Goal: Entertainment & Leisure: Browse casually

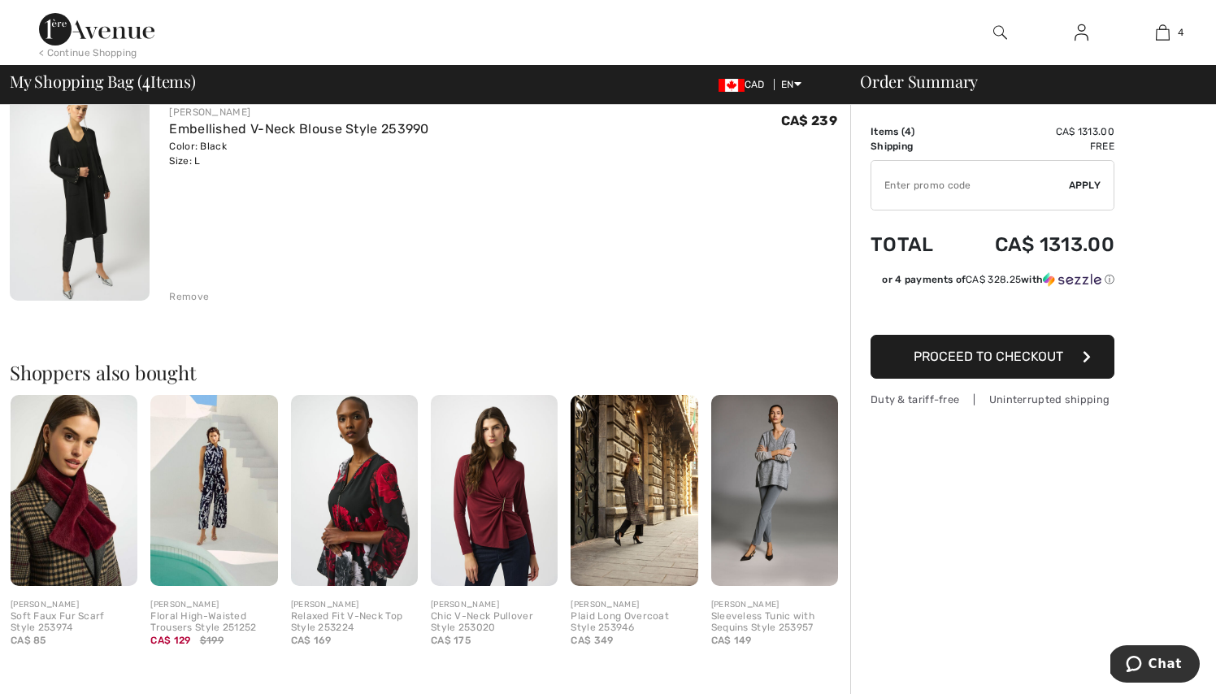
scroll to position [846, 0]
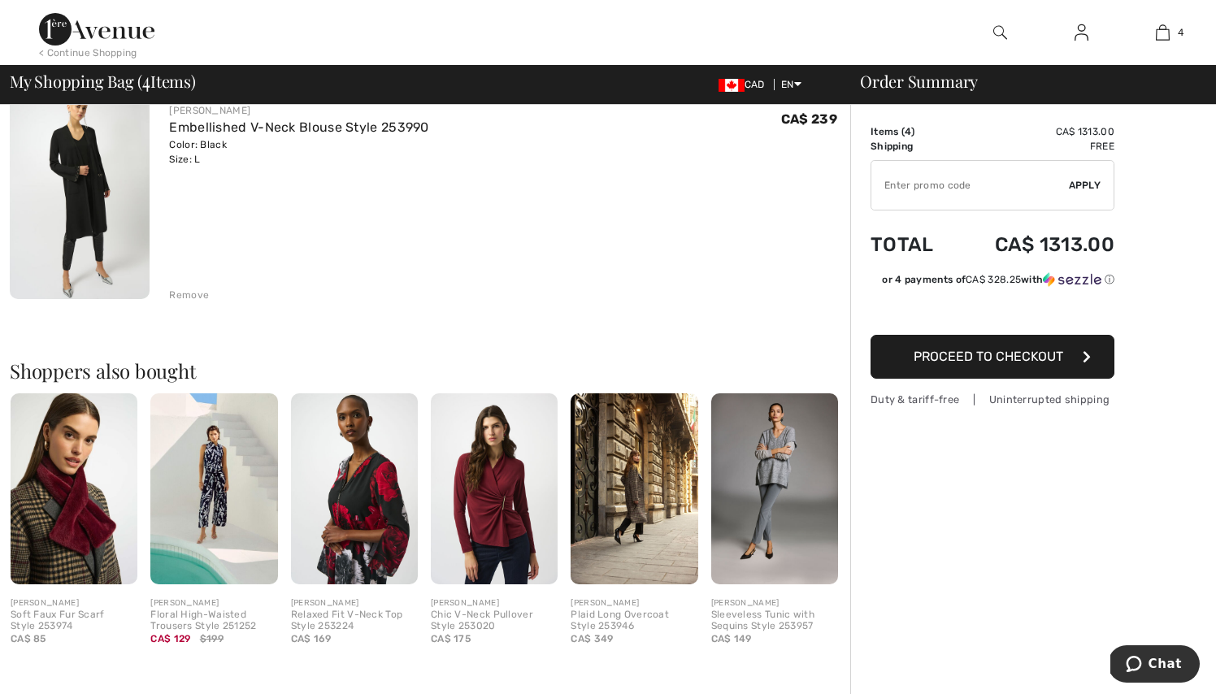
click at [377, 476] on img at bounding box center [354, 488] width 127 height 190
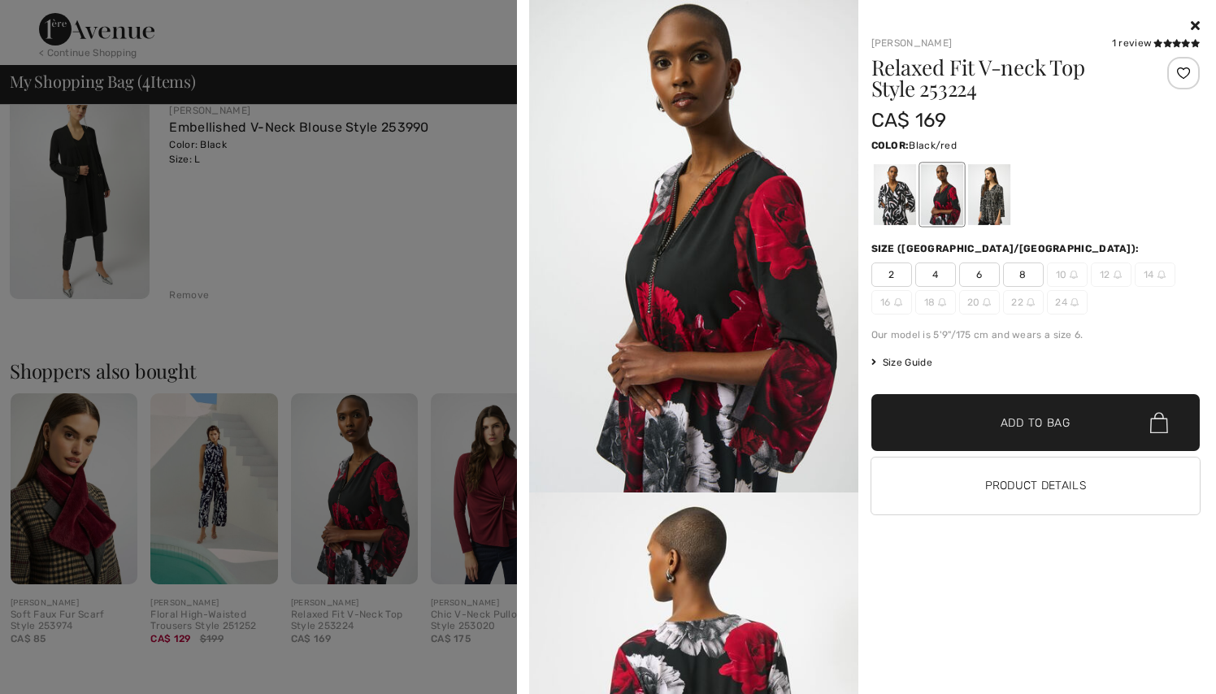
scroll to position [0, 0]
click at [680, 300] on img at bounding box center [693, 246] width 329 height 492
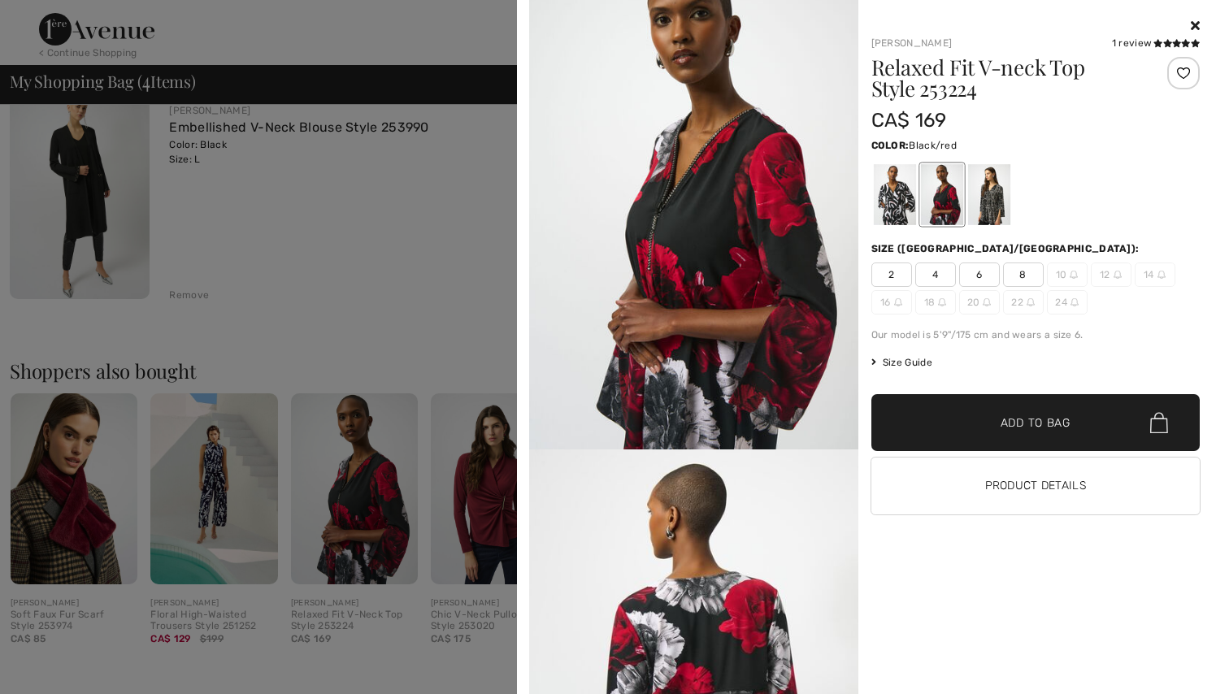
scroll to position [24, 0]
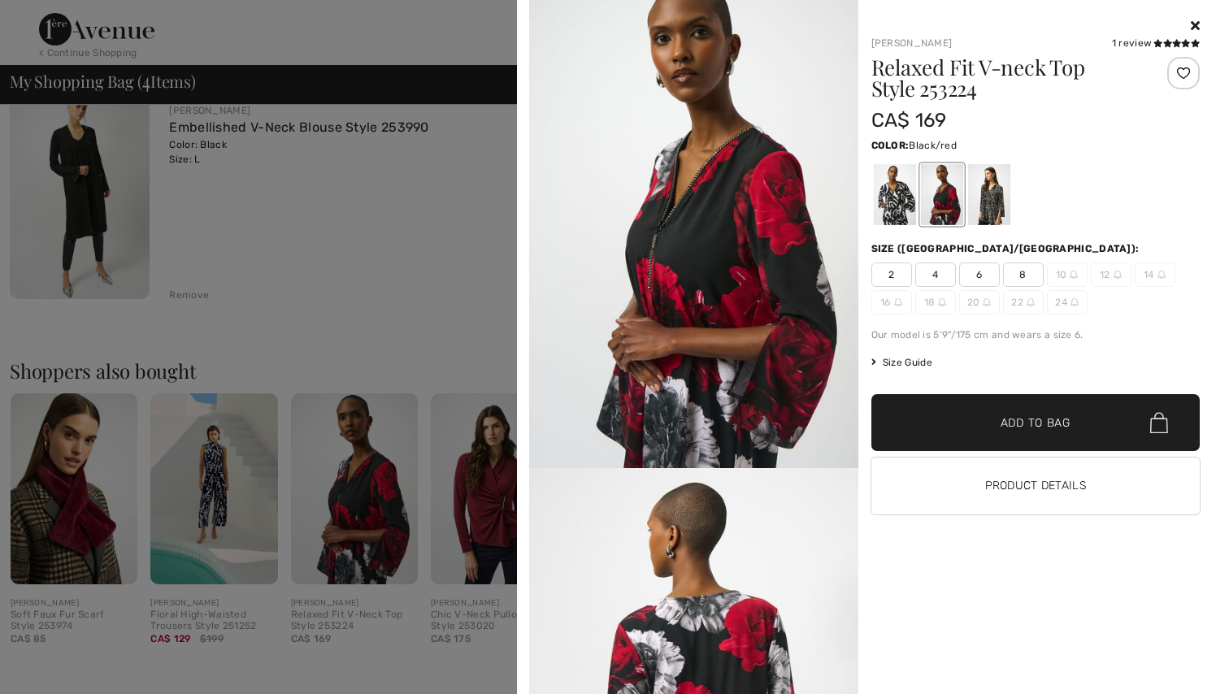
click at [853, 176] on img at bounding box center [693, 222] width 329 height 492
click at [1193, 23] on icon at bounding box center [1194, 25] width 9 height 13
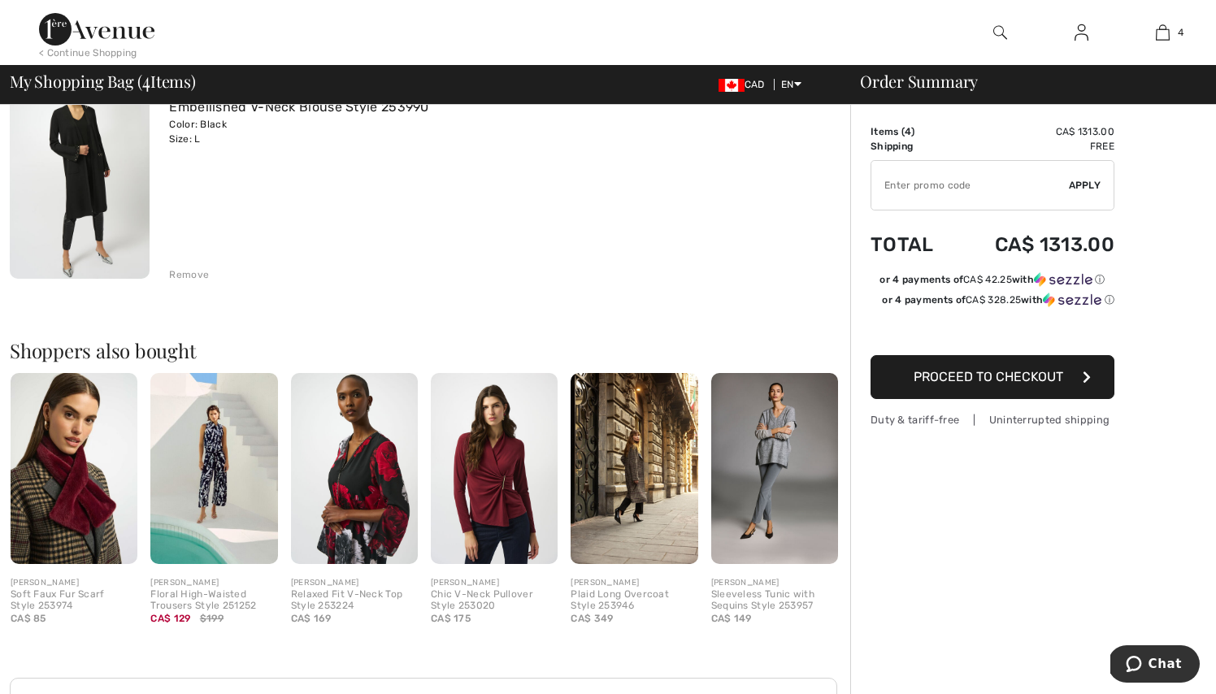
scroll to position [868, 0]
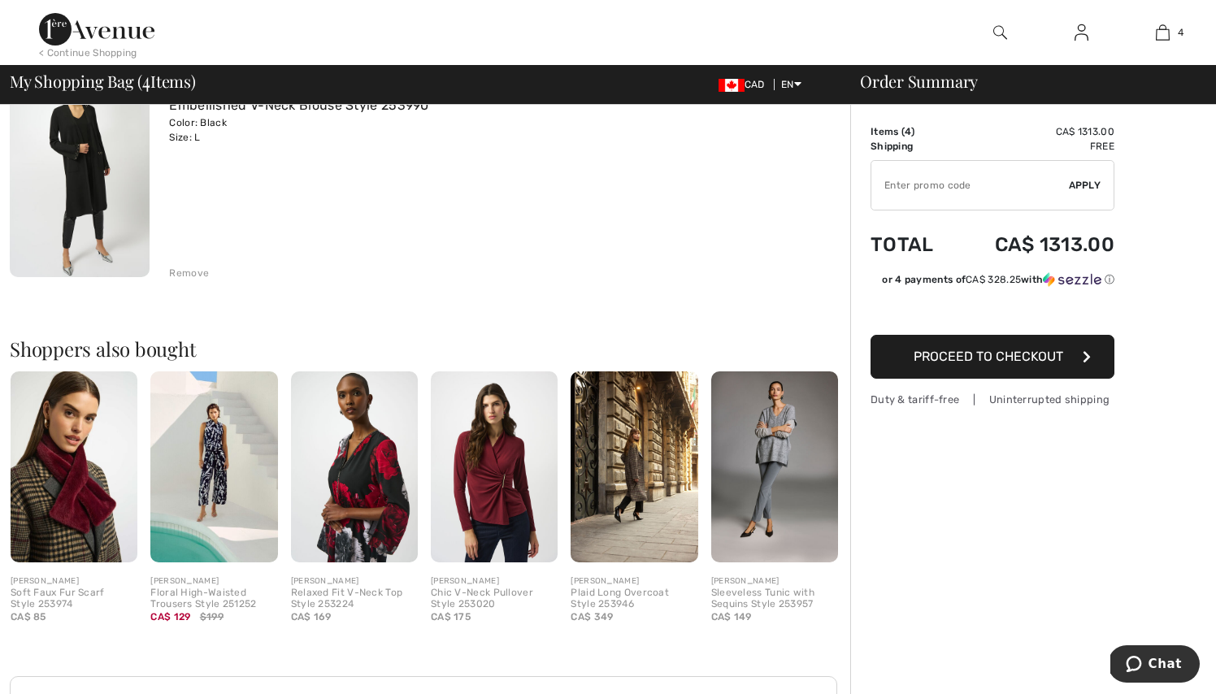
click at [773, 429] on img at bounding box center [774, 466] width 127 height 190
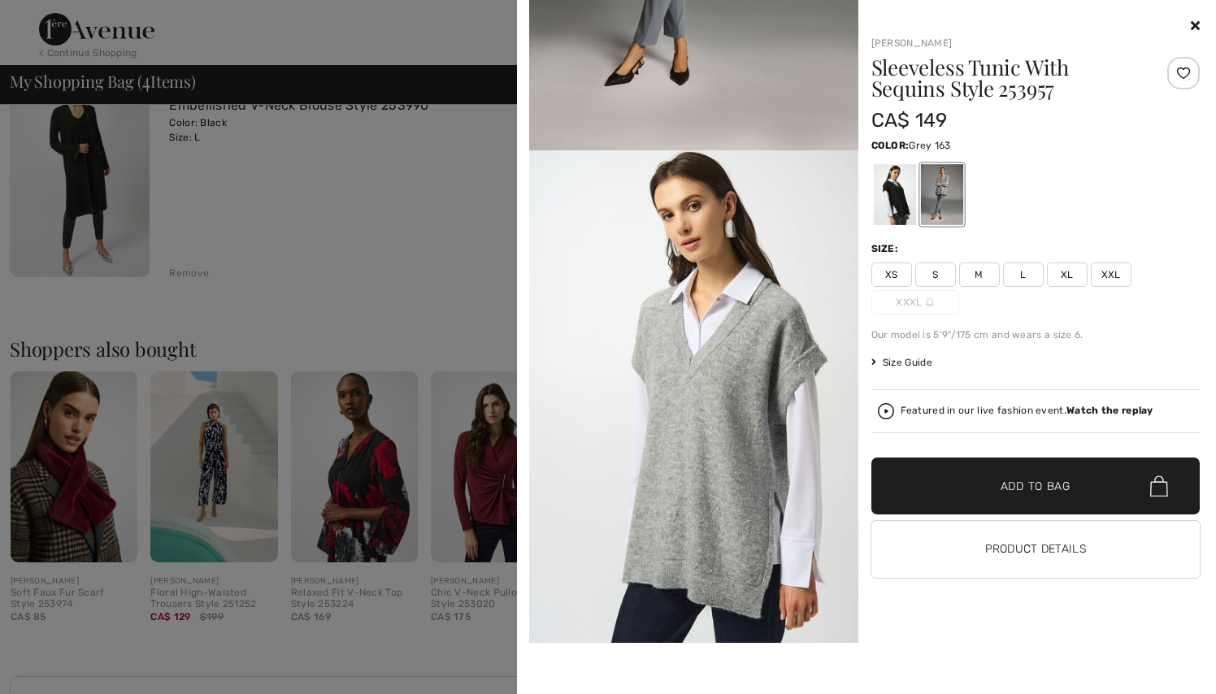
scroll to position [343, 0]
click at [1200, 28] on div "Your browser does not support the video tag. Joseph Ribkoff Sleeveless Tunic Wi…" at bounding box center [866, 347] width 686 height 694
click at [1195, 25] on icon at bounding box center [1194, 25] width 9 height 13
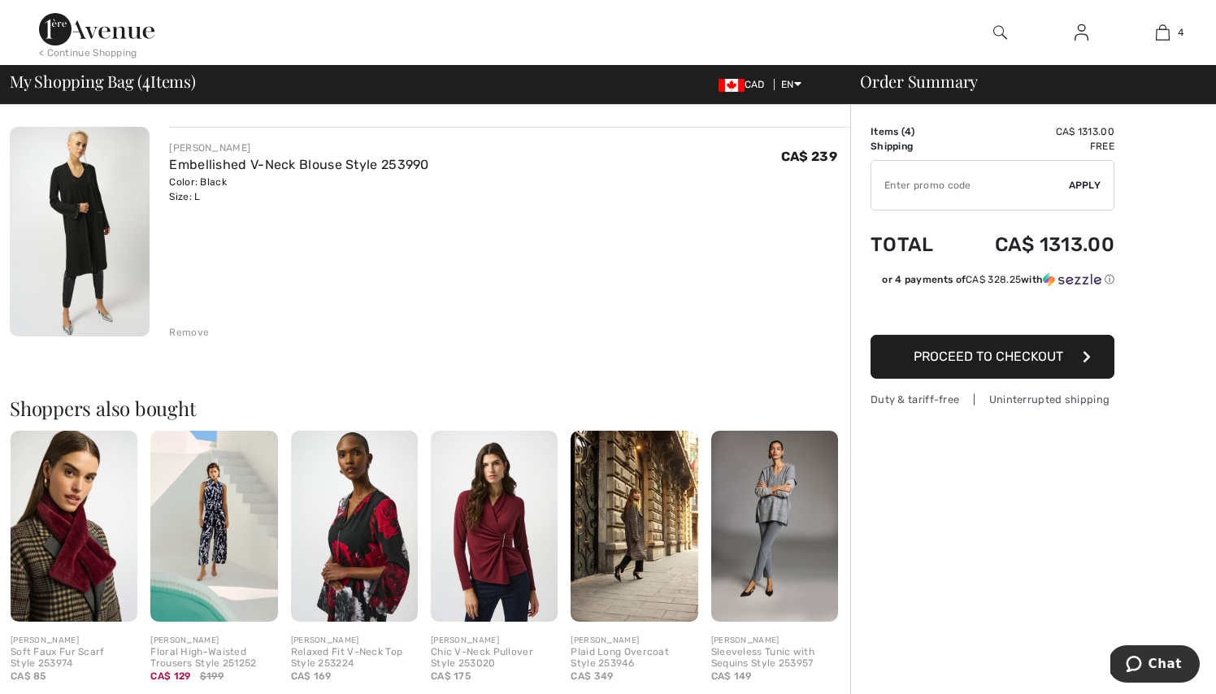
scroll to position [785, 0]
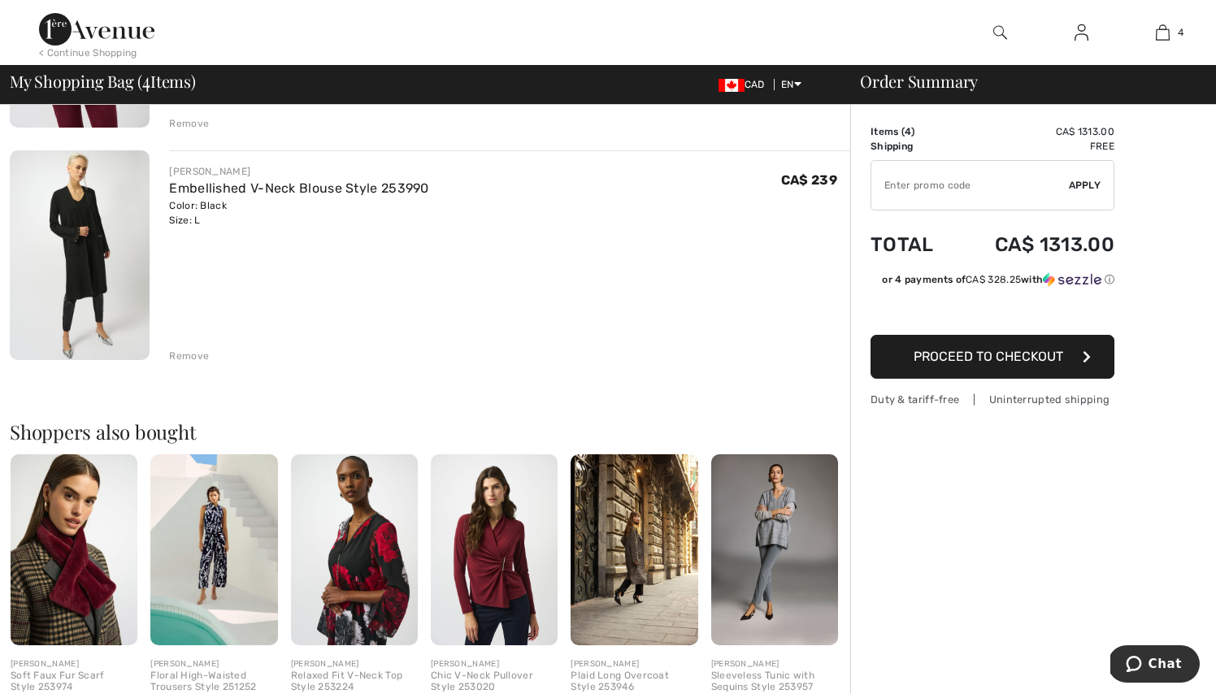
click at [68, 280] on img at bounding box center [80, 255] width 140 height 210
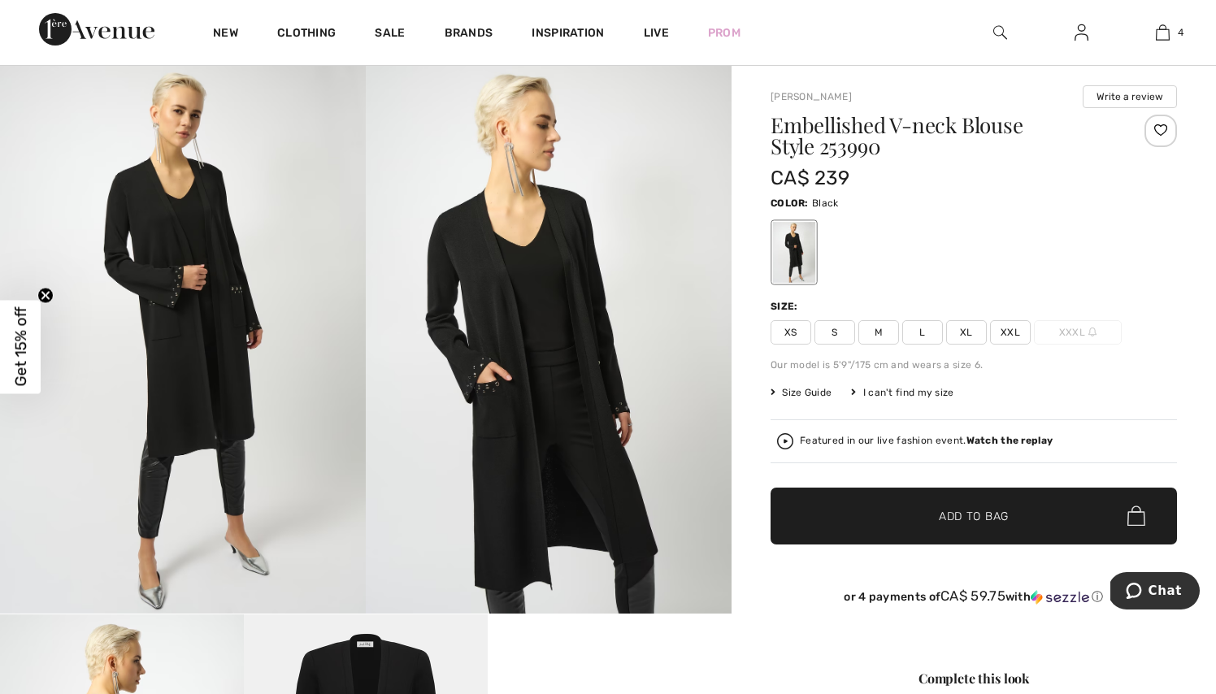
scroll to position [113, 0]
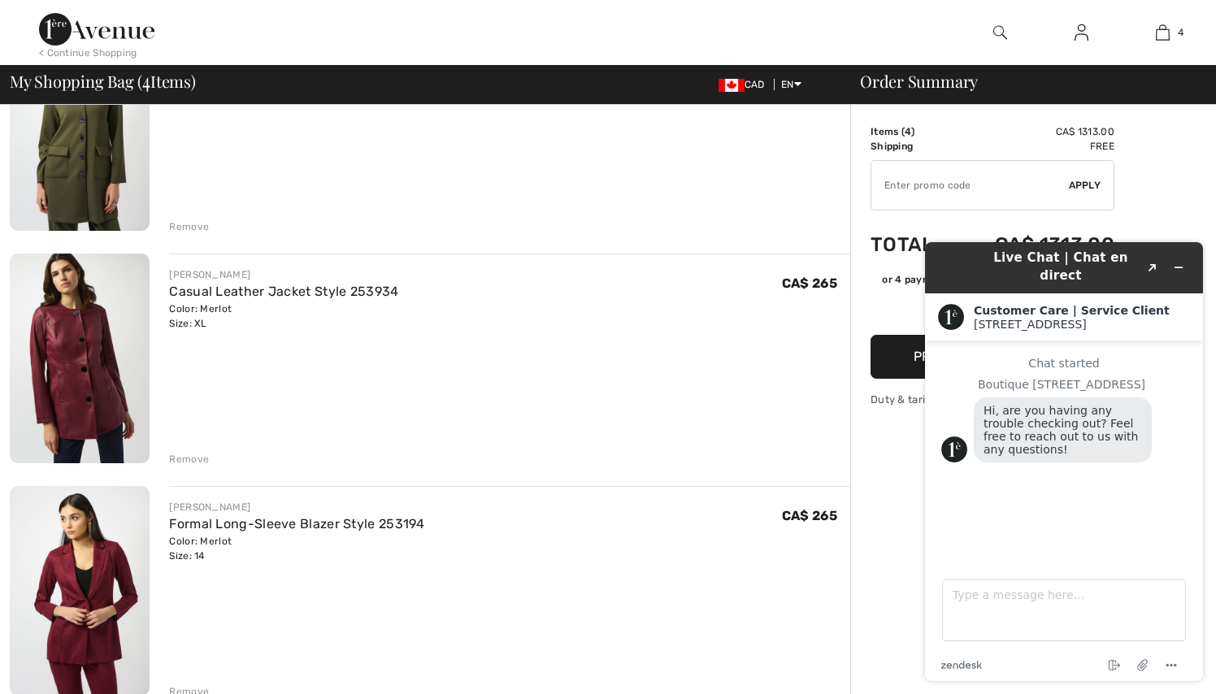
scroll to position [225, 0]
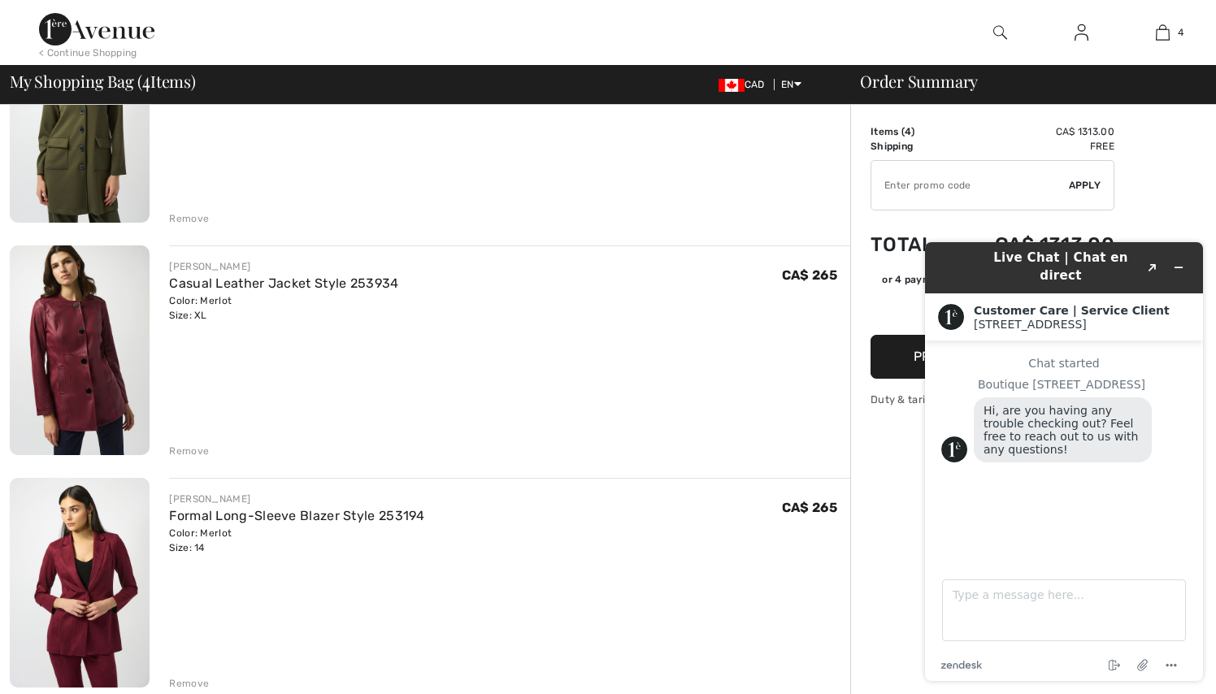
click at [79, 375] on img at bounding box center [80, 350] width 140 height 210
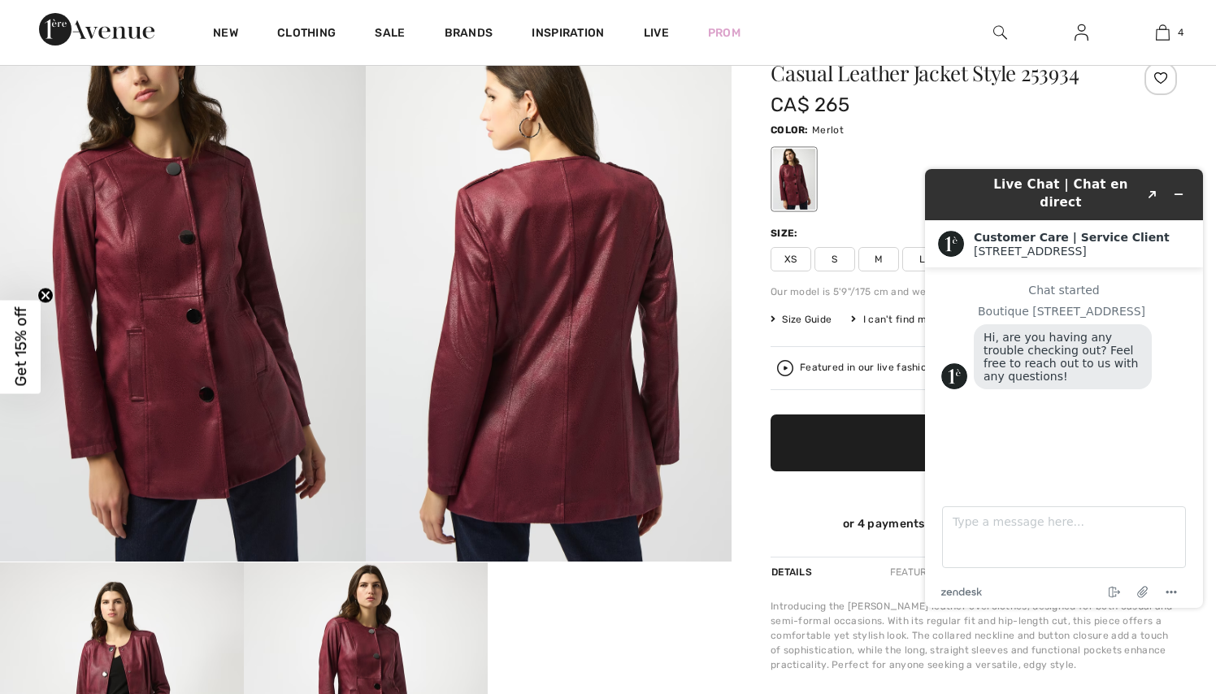
scroll to position [163, 0]
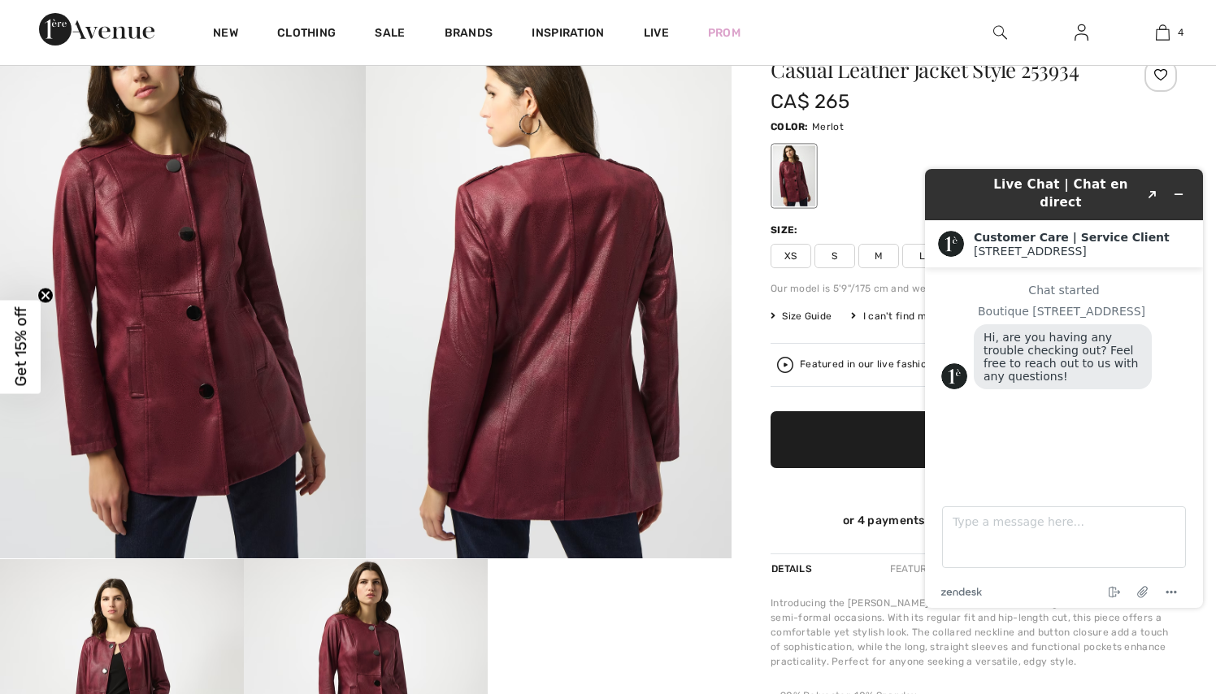
click at [1087, 122] on div "Color: Merlot" at bounding box center [973, 126] width 406 height 20
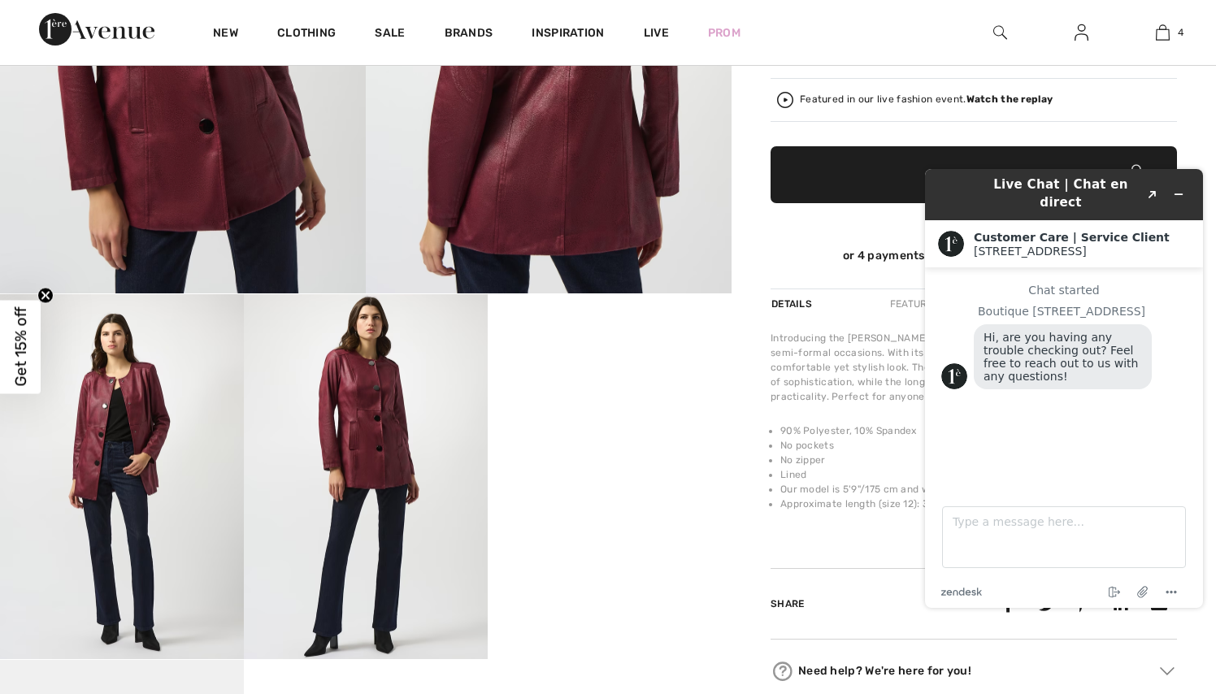
scroll to position [427, 0]
click at [379, 457] on img at bounding box center [366, 477] width 244 height 366
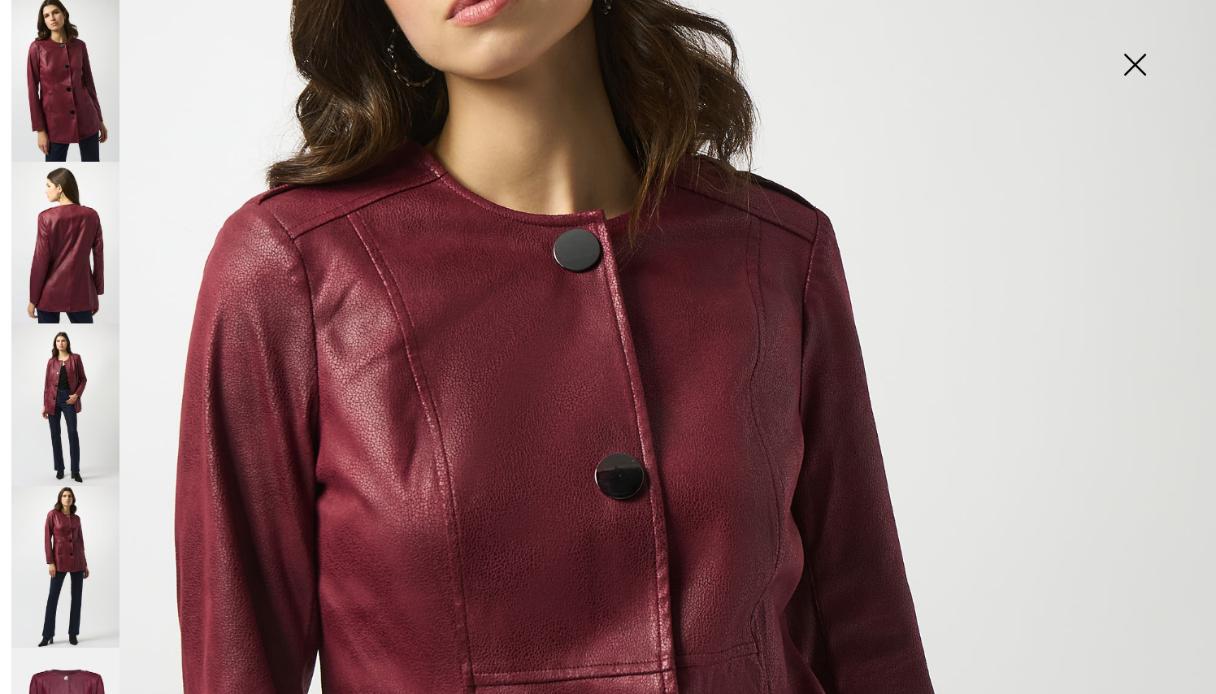
scroll to position [66, 0]
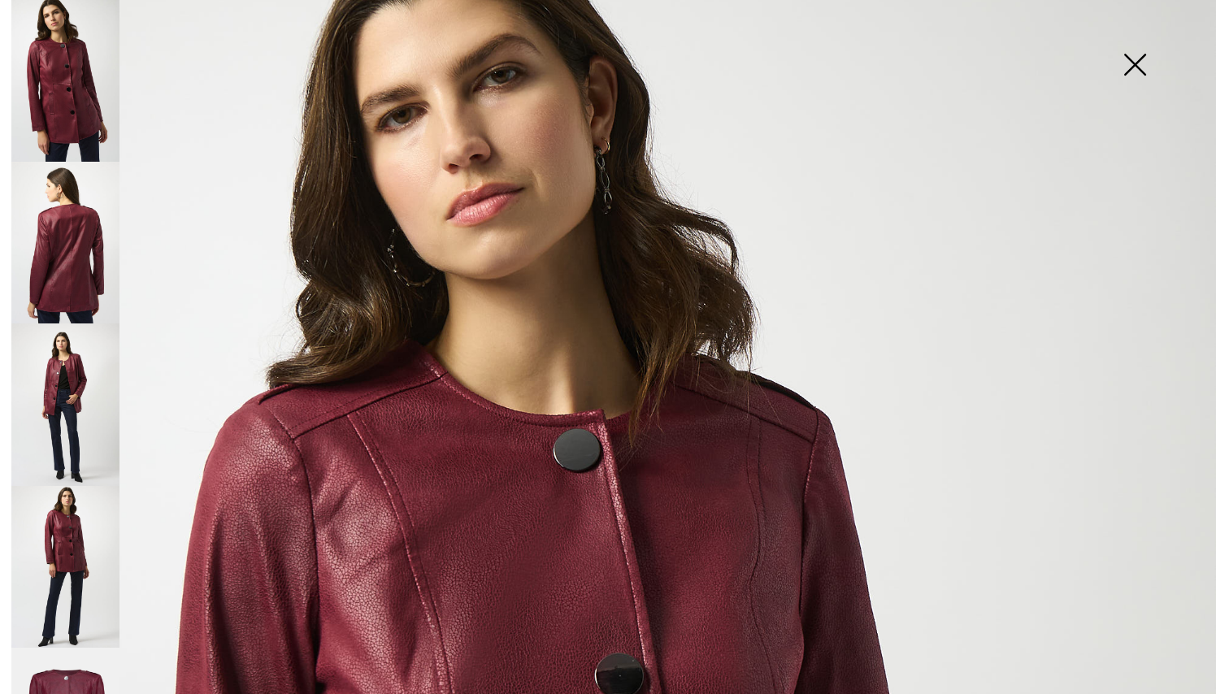
click at [1128, 59] on img at bounding box center [1134, 66] width 81 height 84
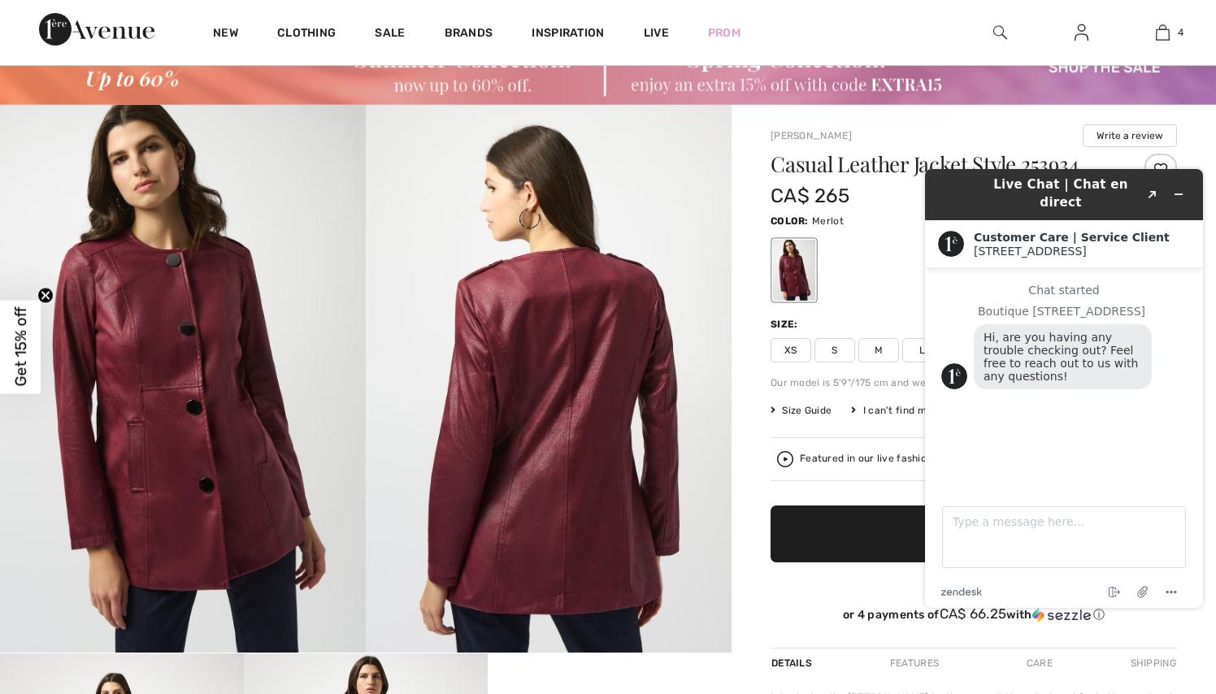
scroll to position [63, 0]
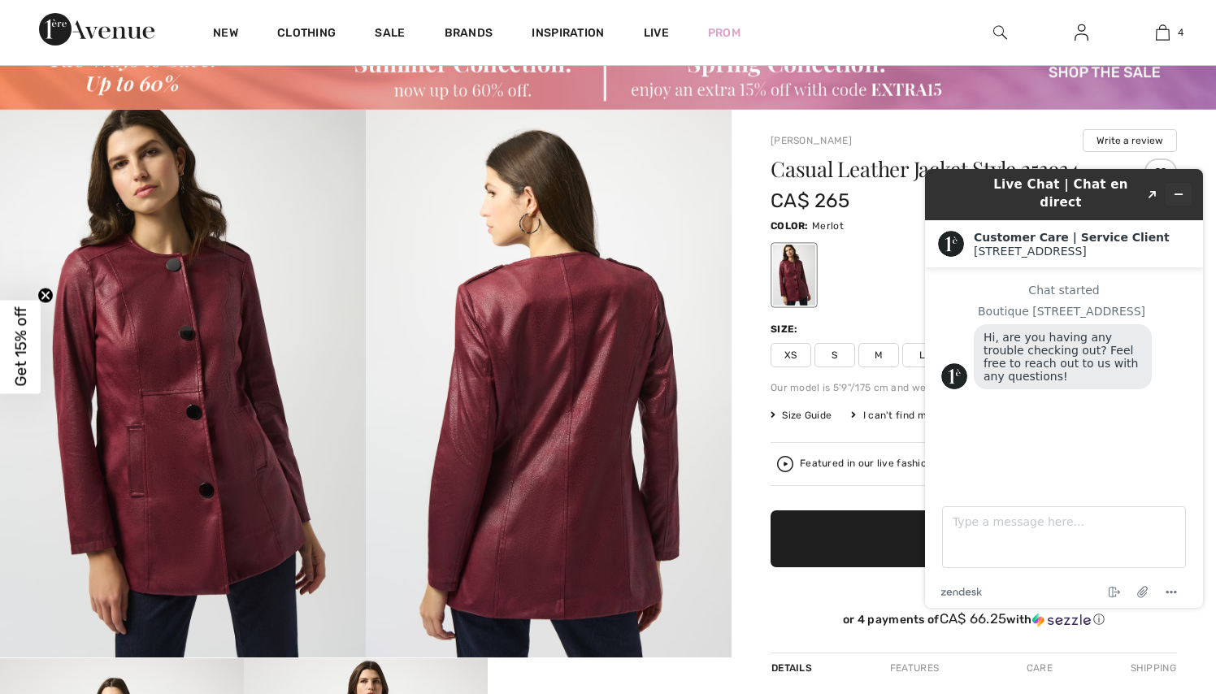
click at [1182, 189] on icon "Minimize widget" at bounding box center [1178, 194] width 11 height 11
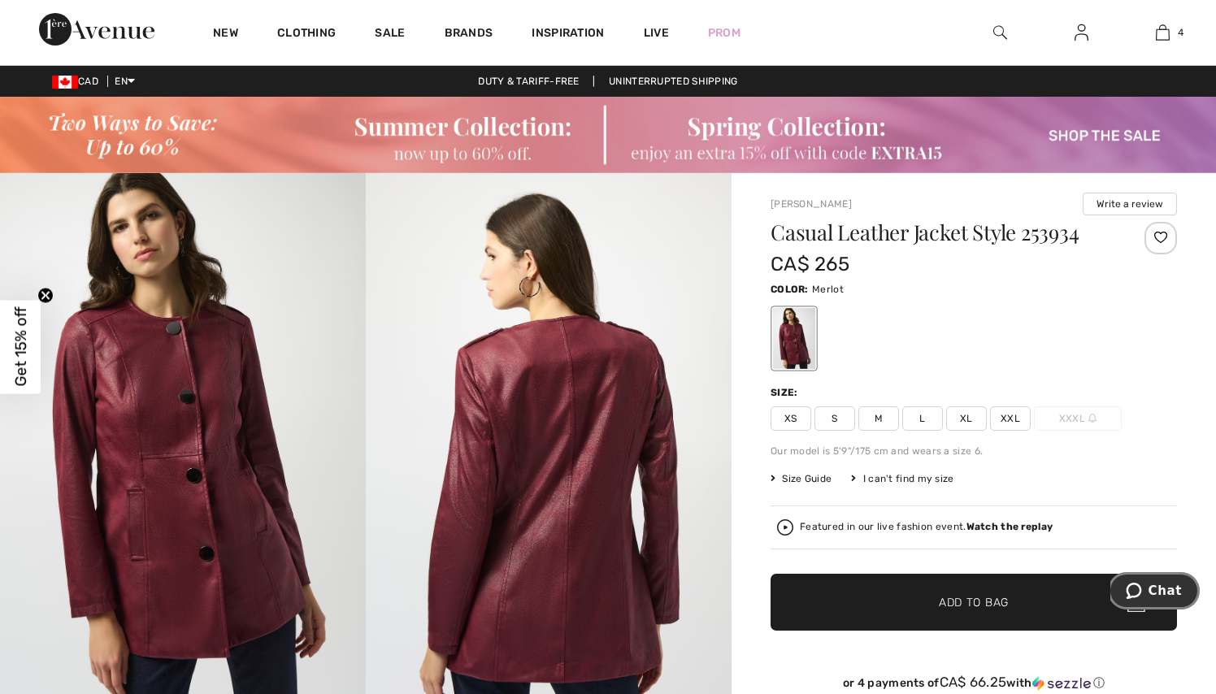
scroll to position [0, 0]
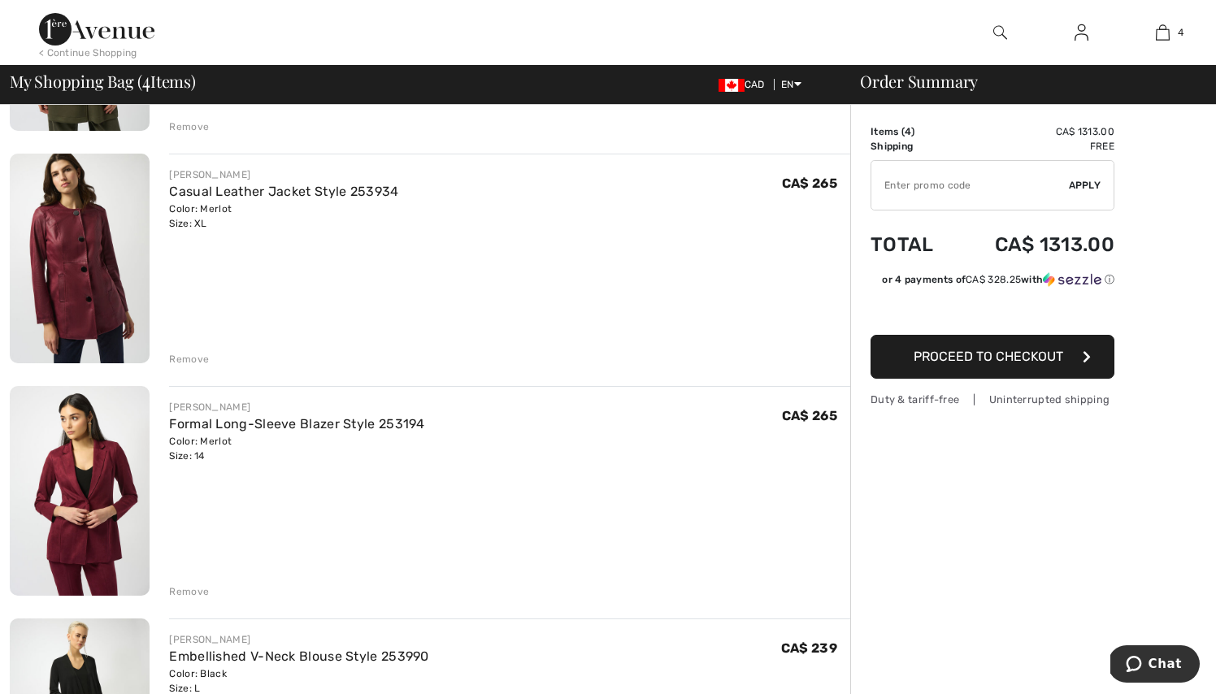
scroll to position [333, 0]
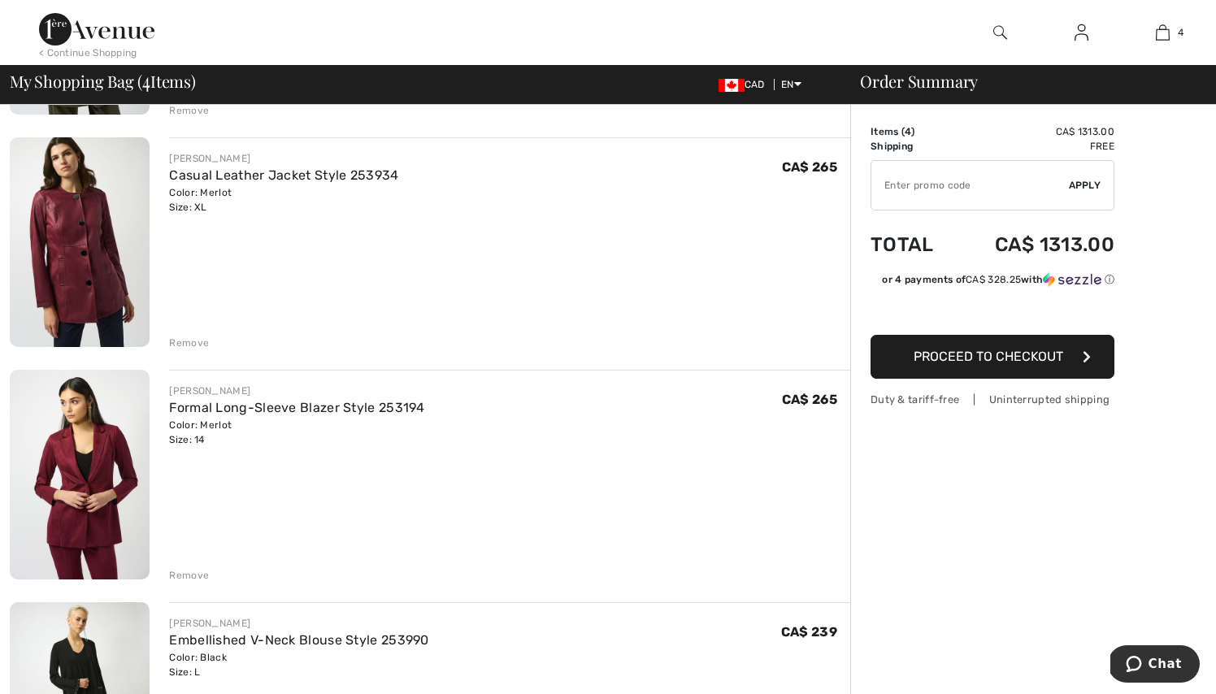
click at [98, 486] on img at bounding box center [80, 475] width 140 height 210
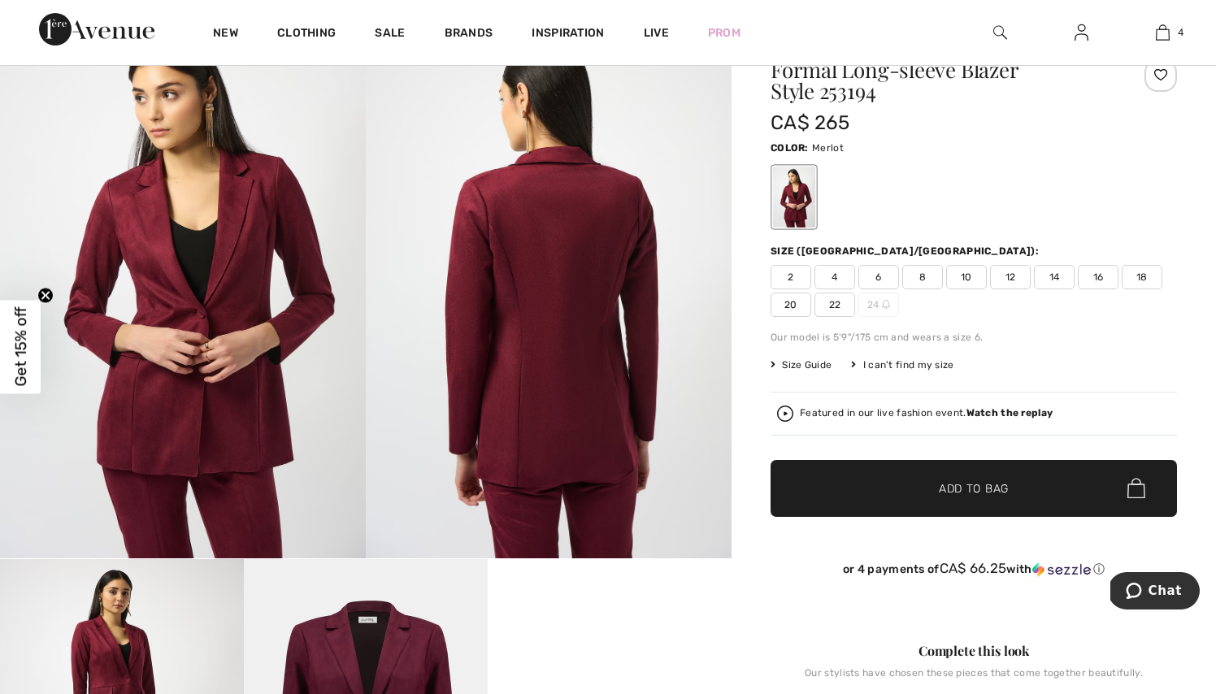
scroll to position [169, 0]
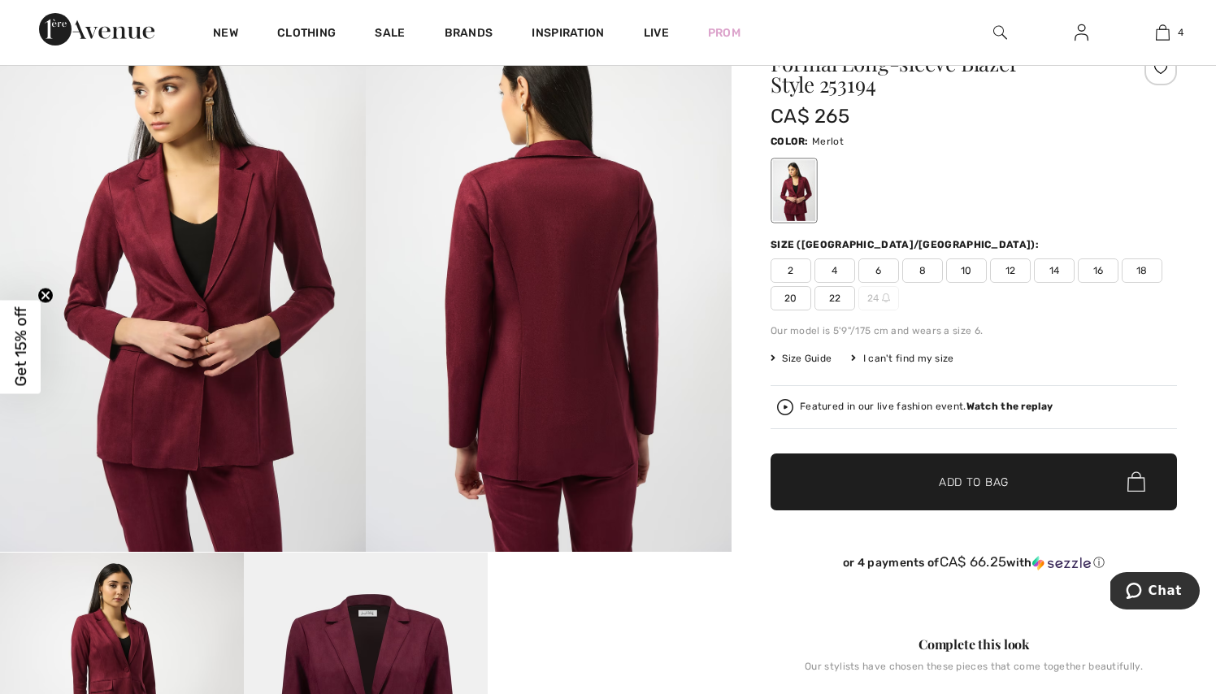
click at [375, 509] on img at bounding box center [549, 278] width 366 height 549
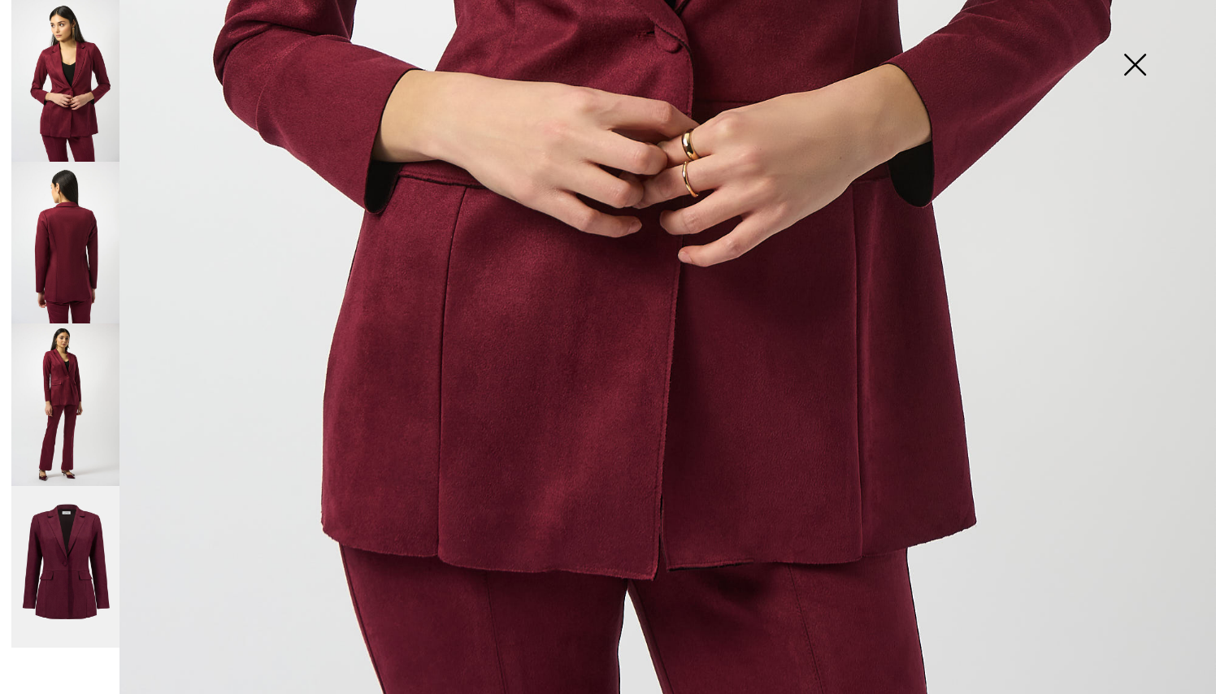
scroll to position [986, 0]
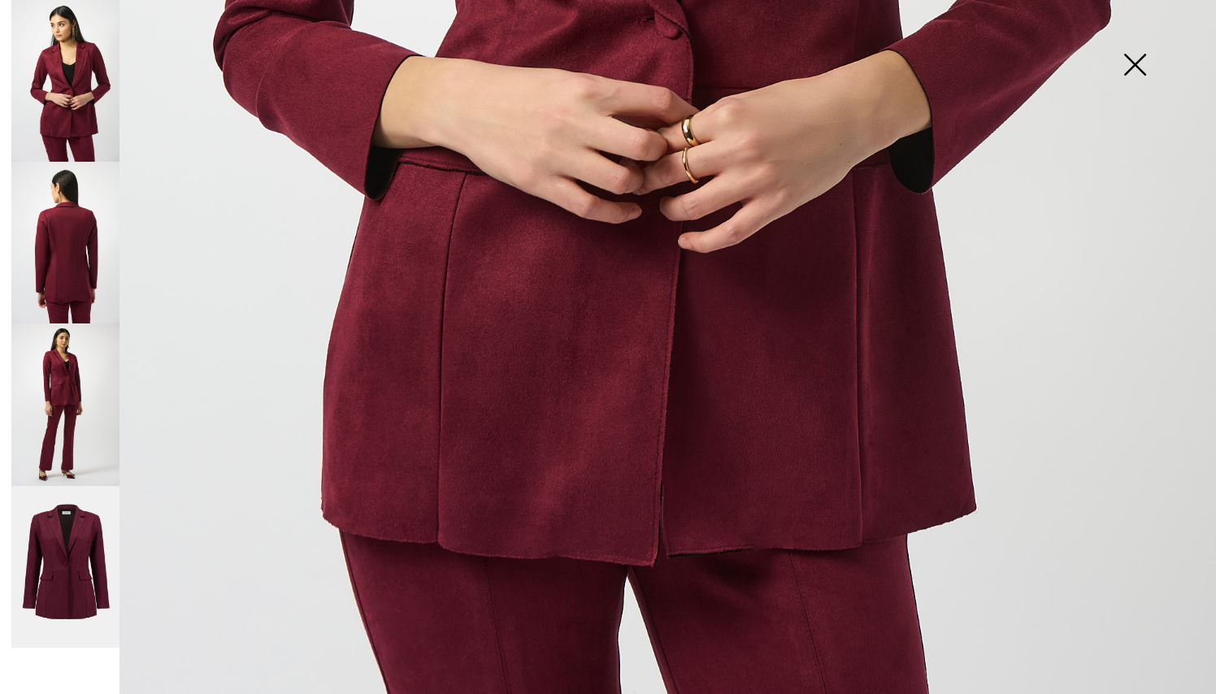
click at [77, 427] on img at bounding box center [65, 404] width 108 height 162
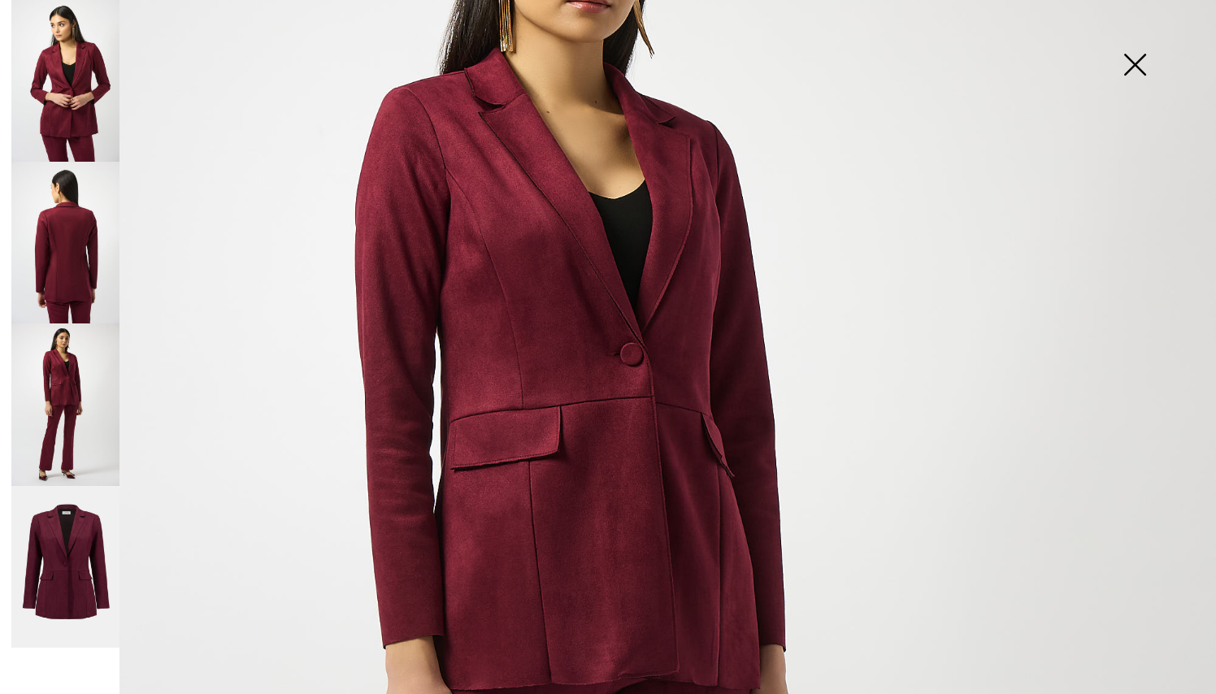
scroll to position [228, 0]
click at [1144, 57] on img at bounding box center [1134, 66] width 81 height 84
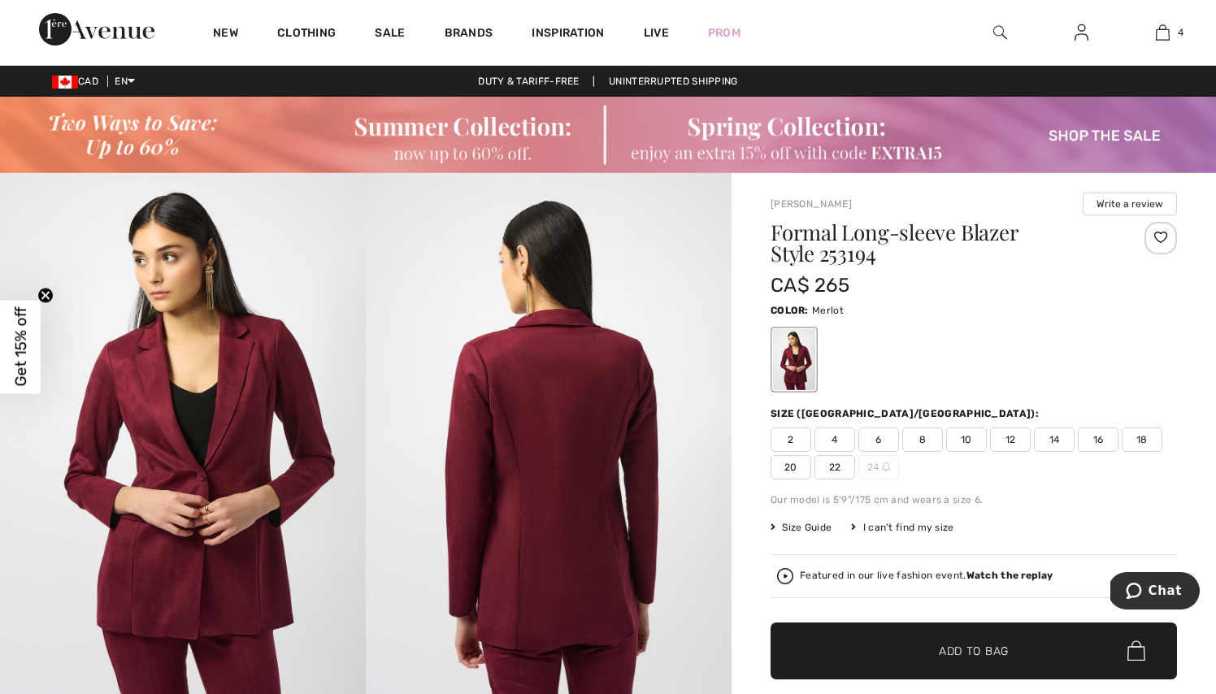
scroll to position [0, 0]
click at [659, 31] on link "Live" at bounding box center [656, 32] width 25 height 17
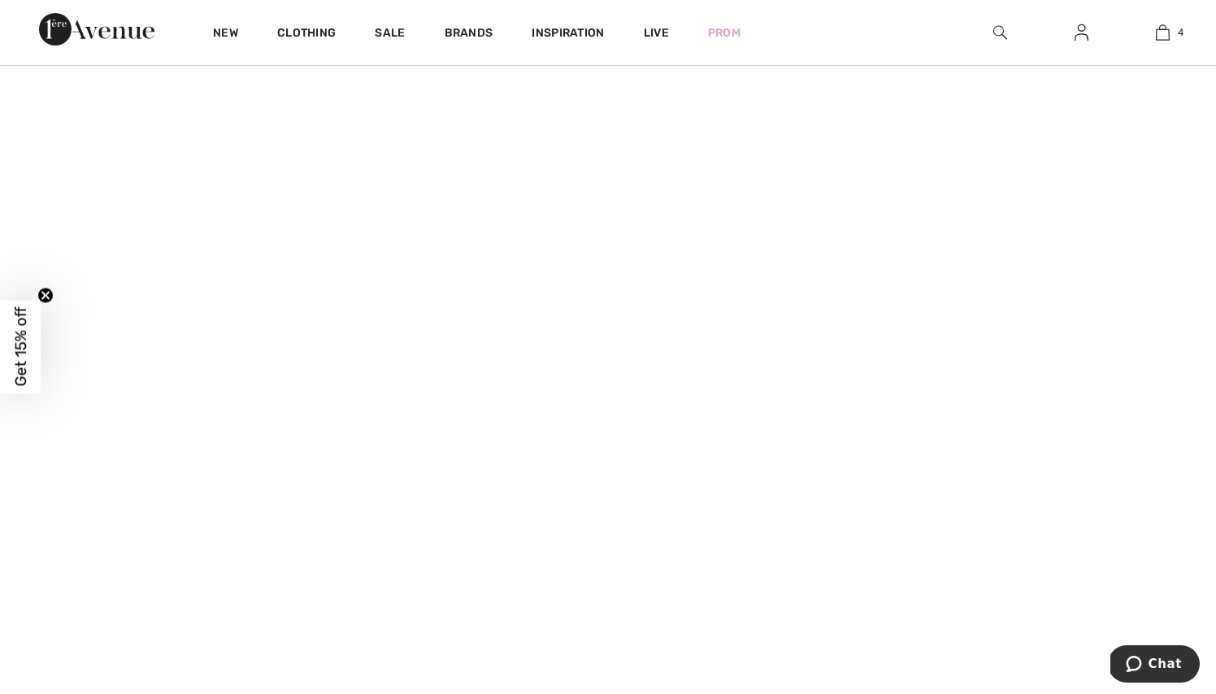
scroll to position [363, 0]
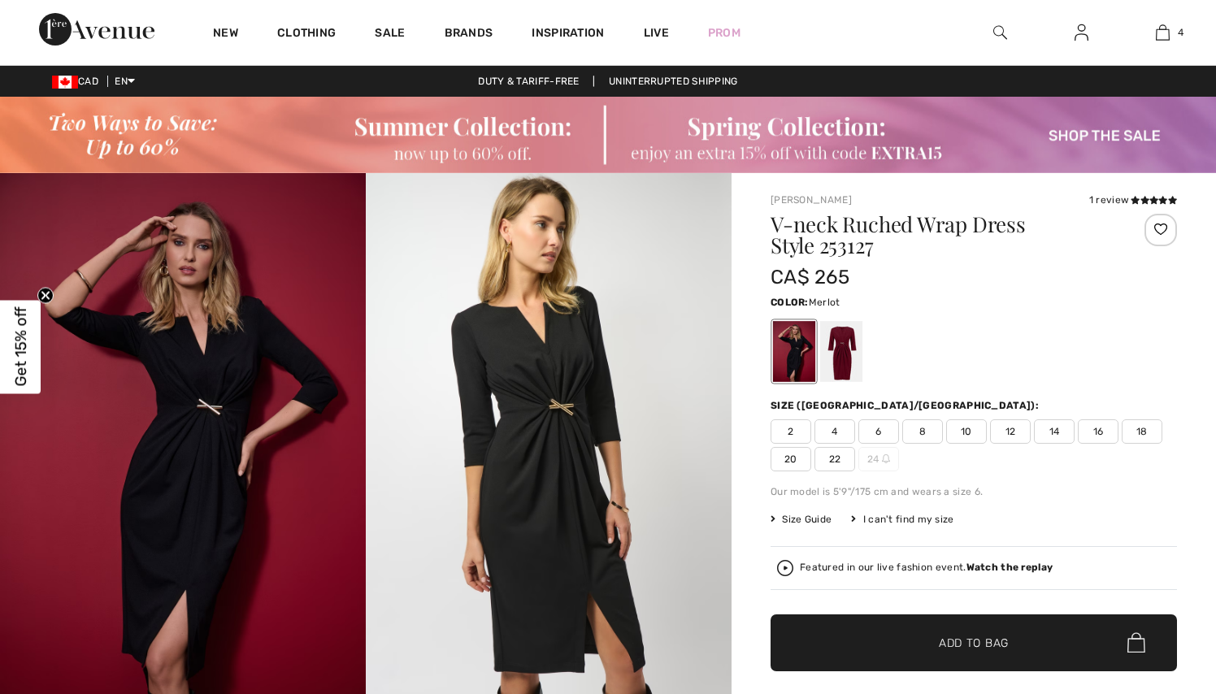
click at [842, 355] on div at bounding box center [841, 351] width 42 height 61
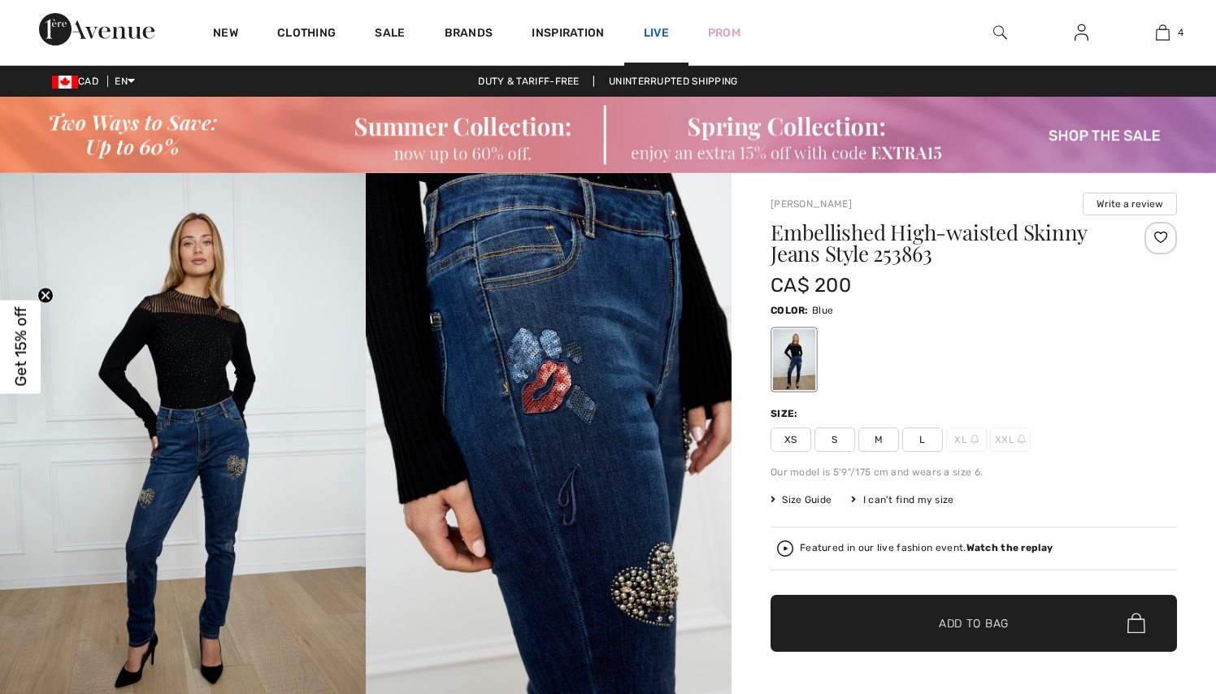
click at [658, 31] on link "Live" at bounding box center [656, 32] width 25 height 17
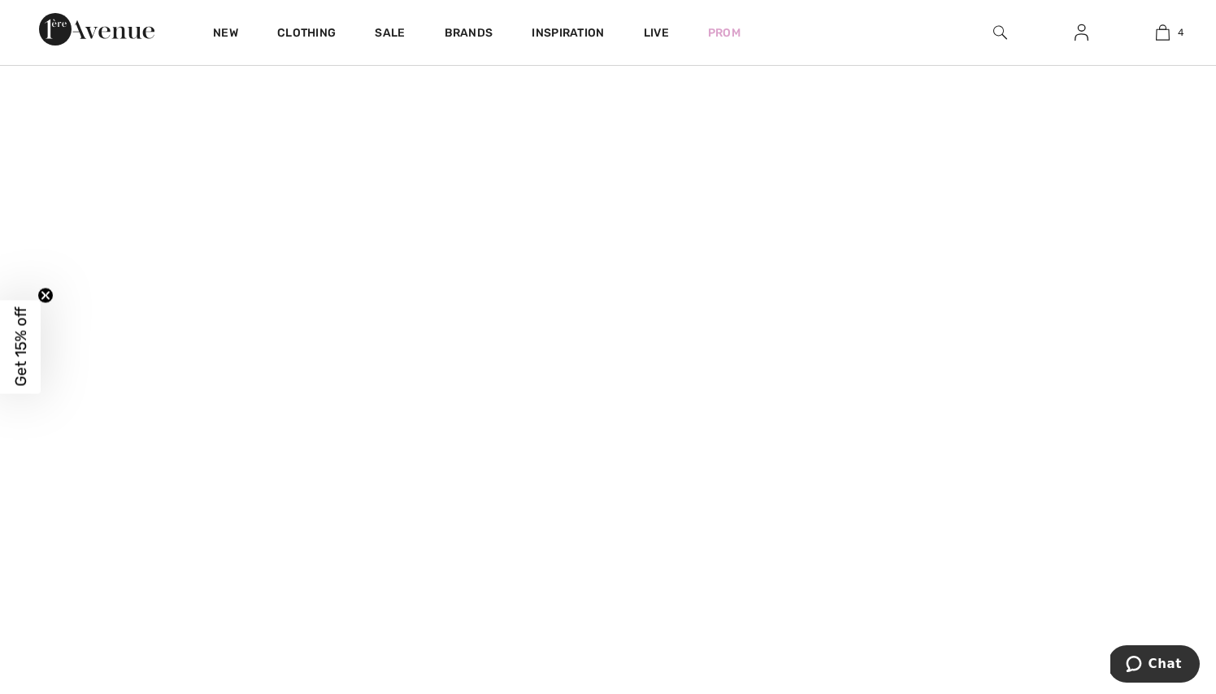
scroll to position [527, 0]
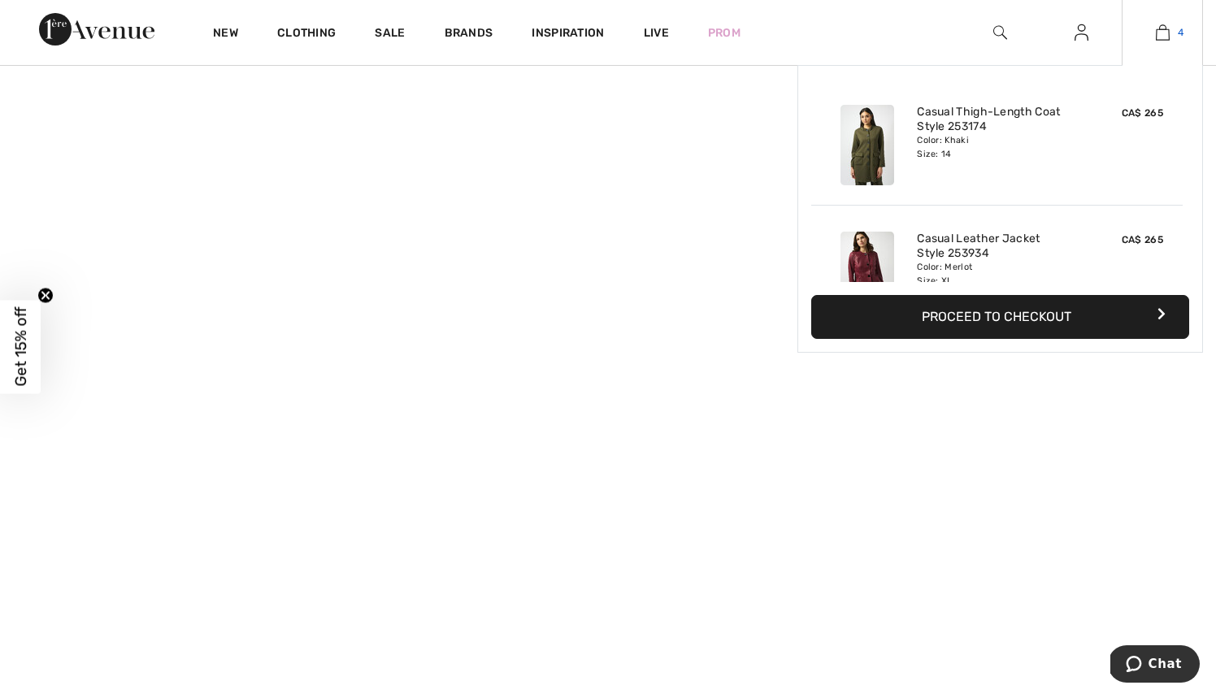
click at [1163, 29] on img at bounding box center [1163, 33] width 14 height 20
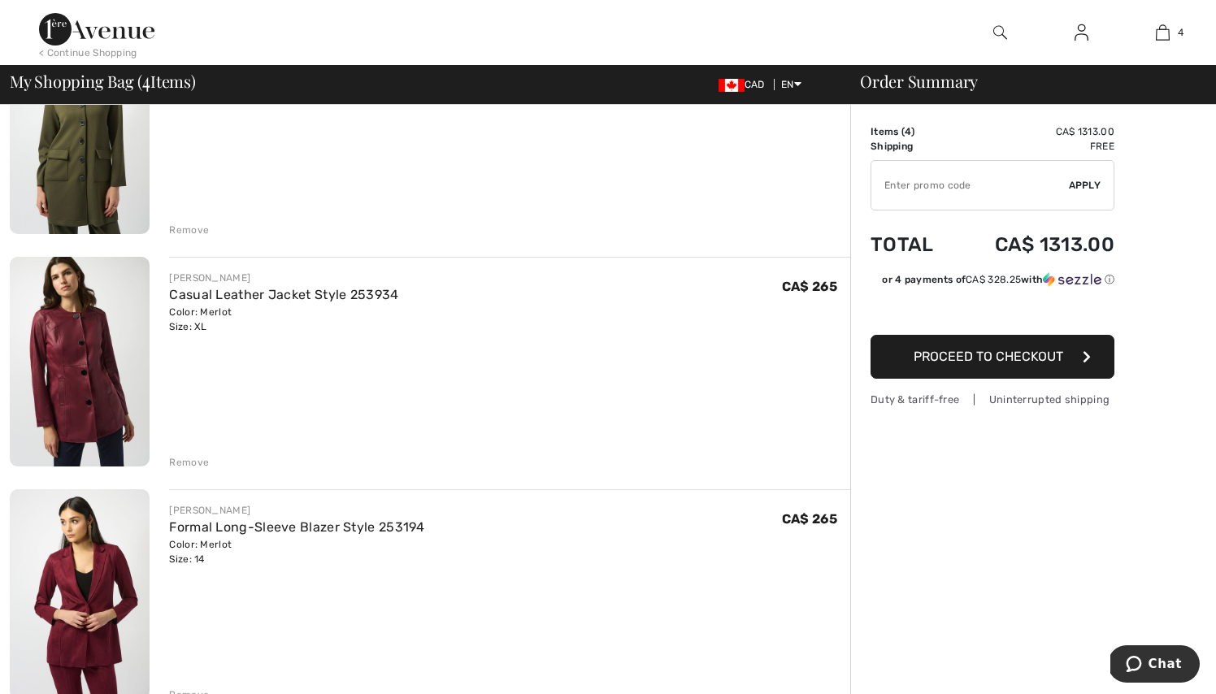
scroll to position [242, 0]
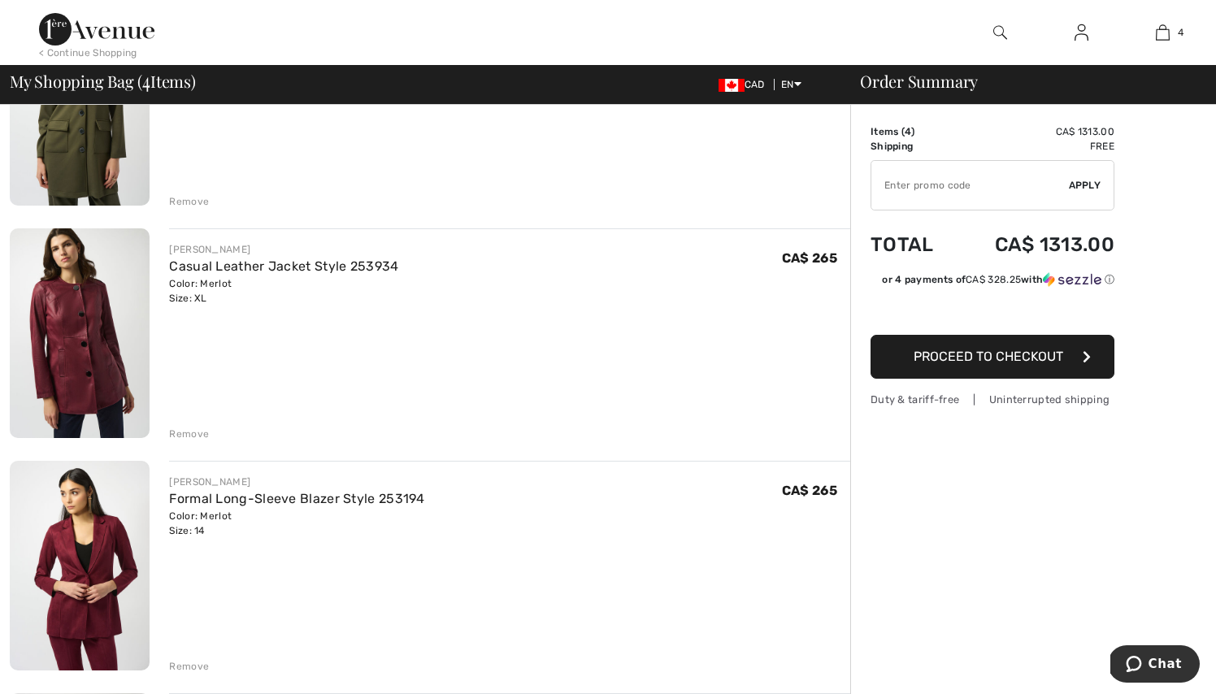
click at [203, 430] on div "Remove" at bounding box center [189, 434] width 40 height 15
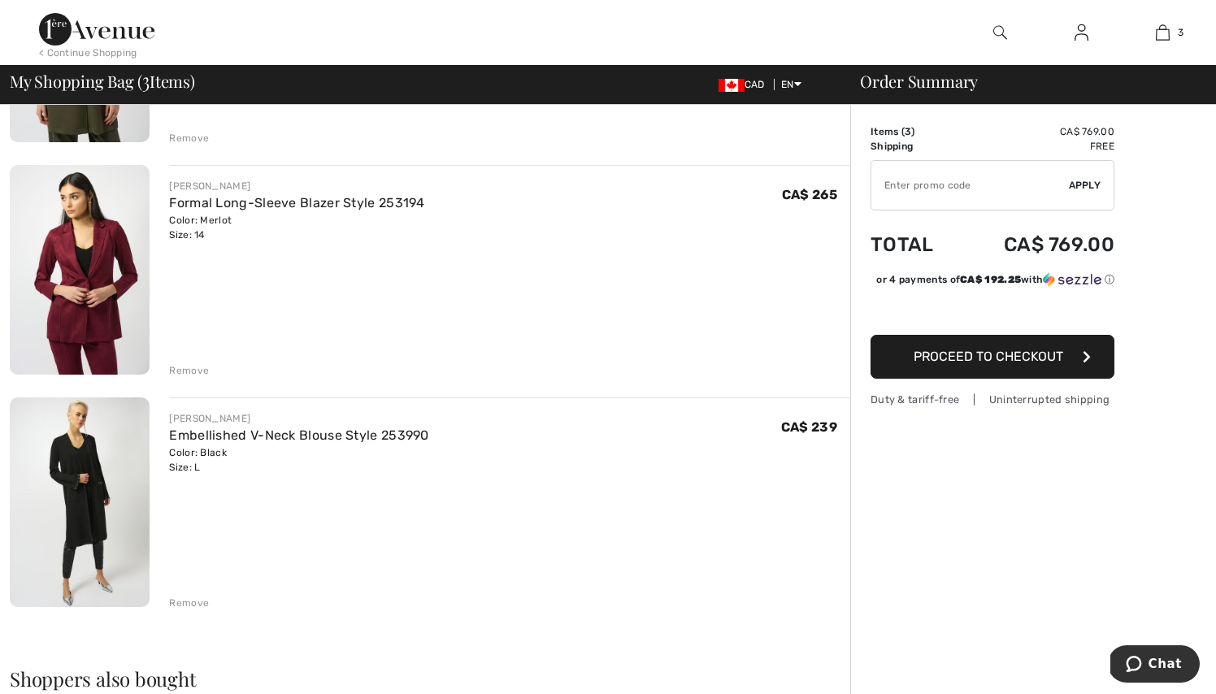
scroll to position [319, 0]
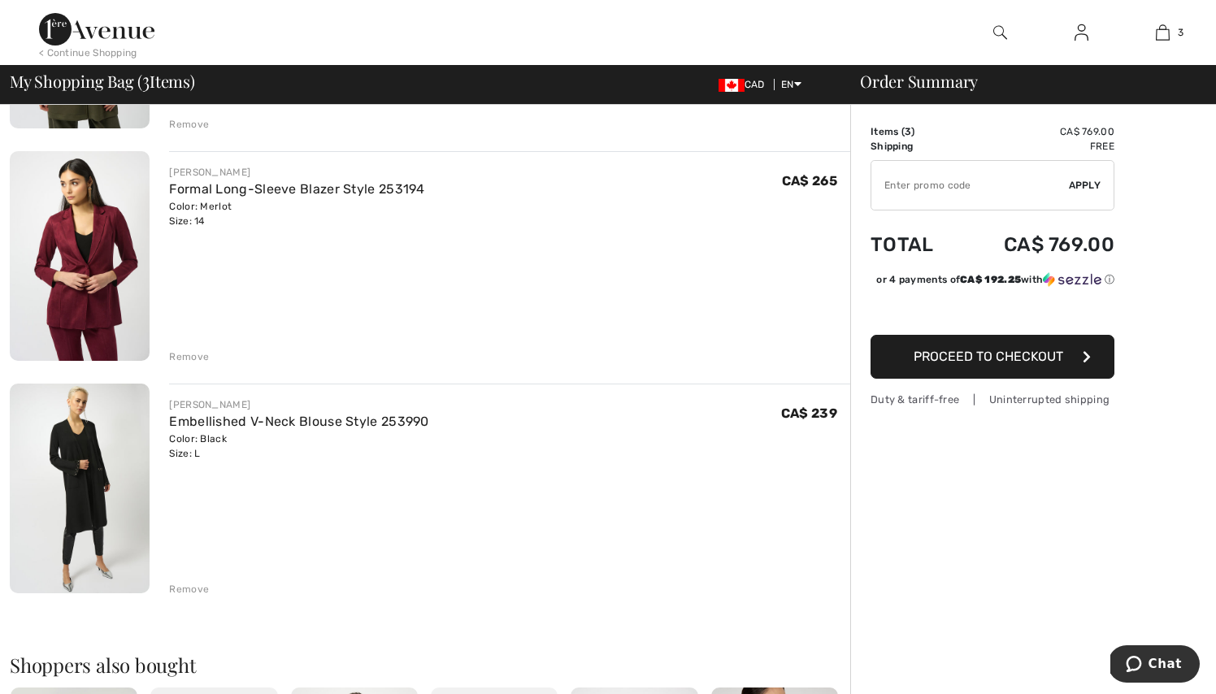
click at [183, 593] on div "Remove" at bounding box center [189, 589] width 40 height 15
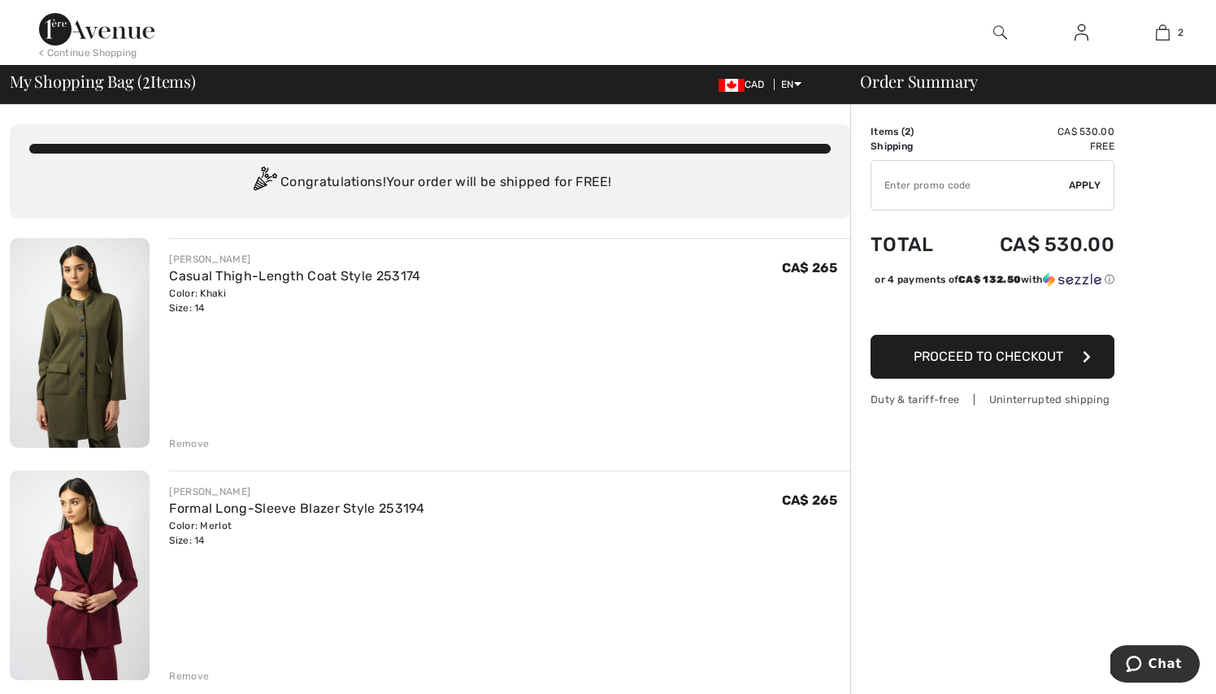
scroll to position [0, 0]
